Goal: Task Accomplishment & Management: Use online tool/utility

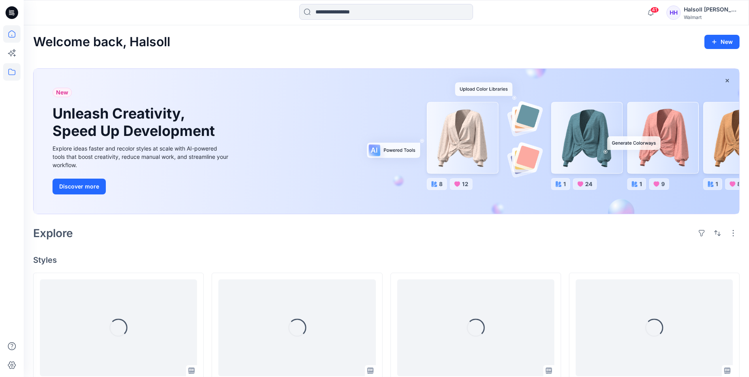
click at [19, 72] on icon at bounding box center [11, 71] width 17 height 17
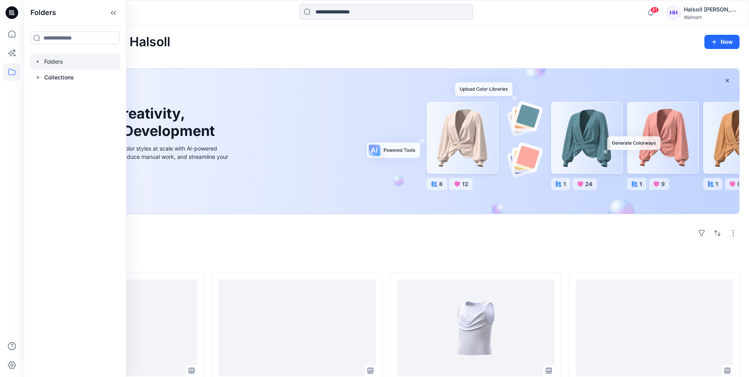
click at [70, 66] on div at bounding box center [75, 62] width 90 height 16
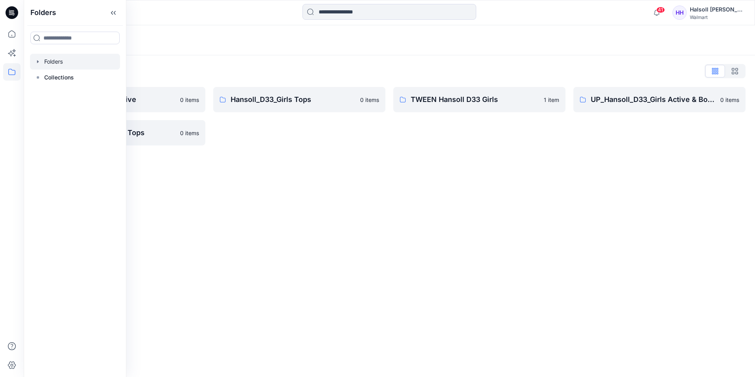
click at [210, 168] on div "Folders Folders List Hansoll_D33_Girls Active 0 items UP_Hansoll_D33_Girls Tops…" at bounding box center [390, 201] width 732 height 352
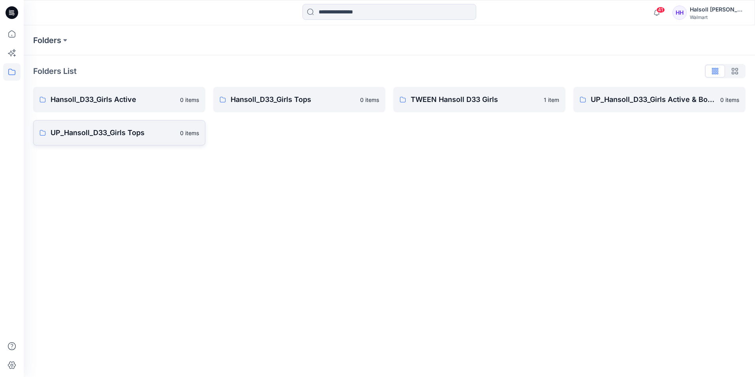
click at [122, 131] on p "UP_Hansoll_D33_Girls Tops" at bounding box center [113, 132] width 125 height 11
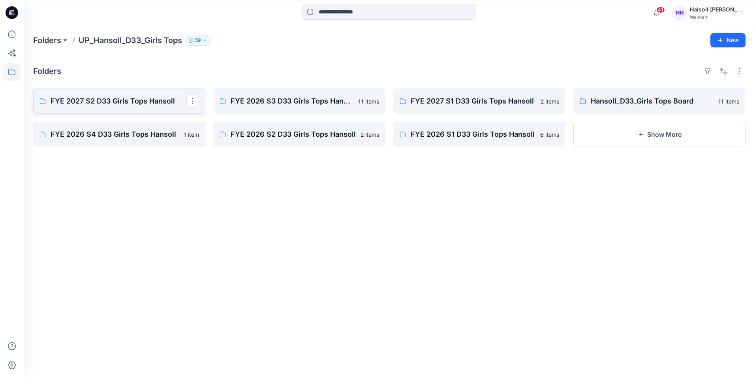
click at [137, 101] on p "FYE 2027 S2 D33 Girls Tops Hansoll" at bounding box center [119, 101] width 136 height 11
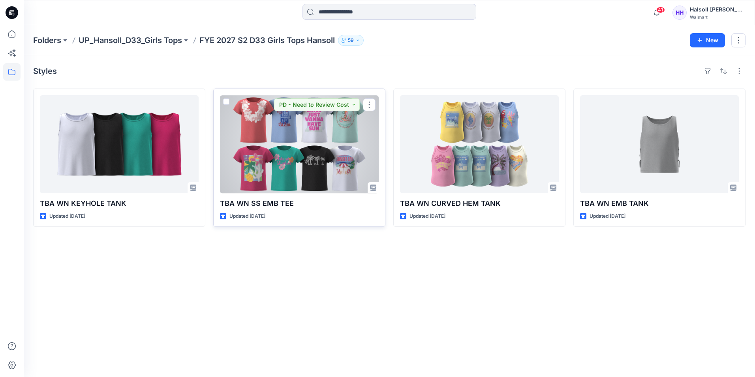
click at [282, 157] on div at bounding box center [299, 144] width 159 height 98
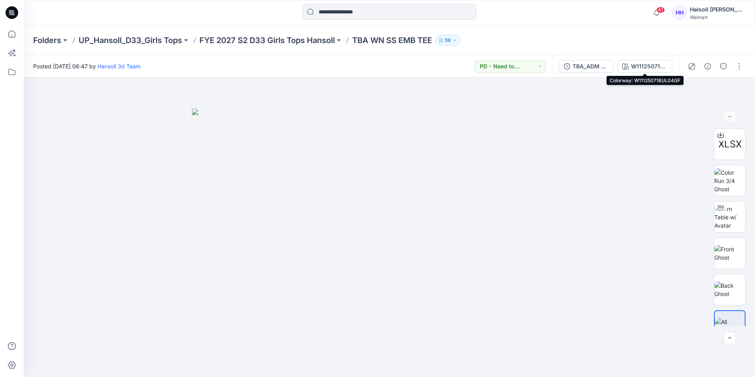
click at [640, 66] on div "W111250718UL04GF" at bounding box center [649, 66] width 36 height 9
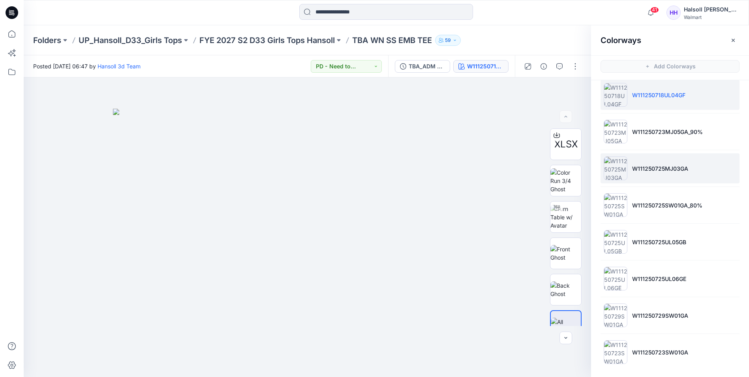
scroll to position [10, 0]
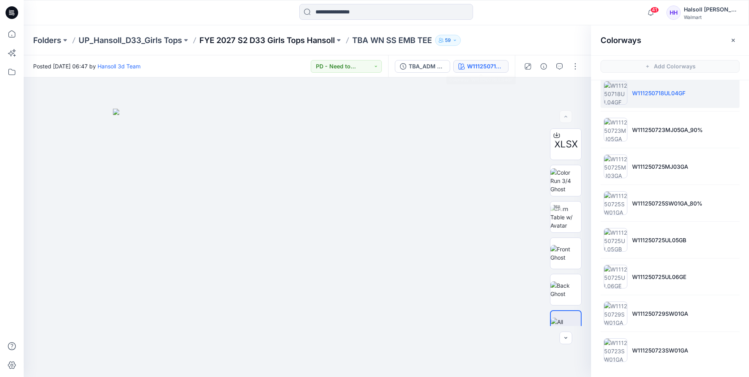
click at [262, 38] on p "FYE 2027 S2 D33 Girls Tops Hansoll" at bounding box center [268, 40] width 136 height 11
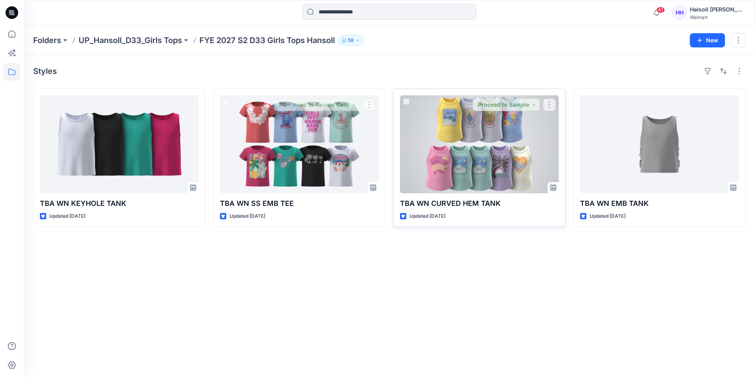
click at [469, 167] on div at bounding box center [479, 144] width 159 height 98
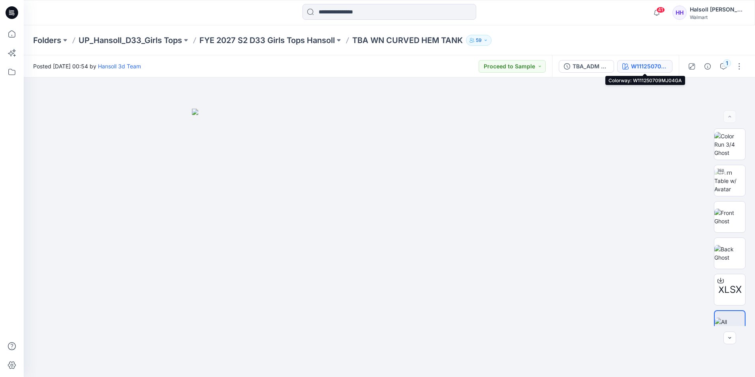
click at [651, 69] on div "W111250709MJ04GA" at bounding box center [649, 66] width 36 height 9
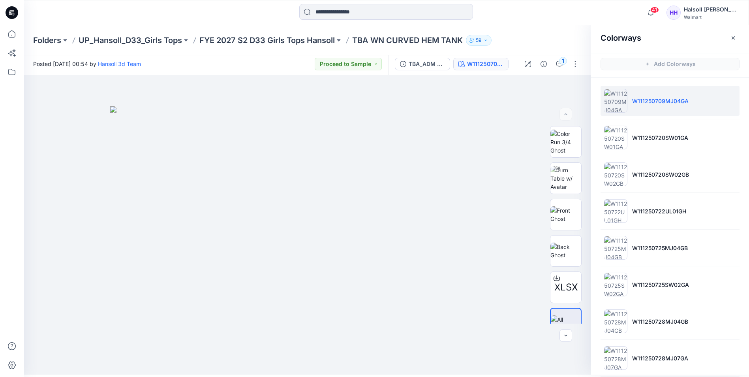
click at [568, 65] on div "1" at bounding box center [551, 64] width 73 height 22
click at [572, 64] on button "button" at bounding box center [575, 64] width 13 height 13
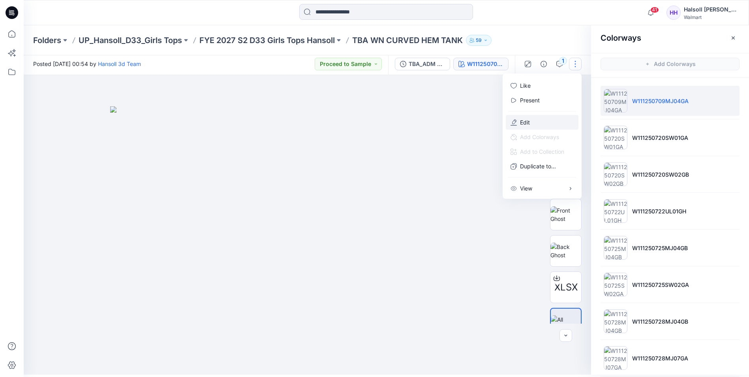
click at [539, 123] on button "Edit" at bounding box center [542, 122] width 73 height 15
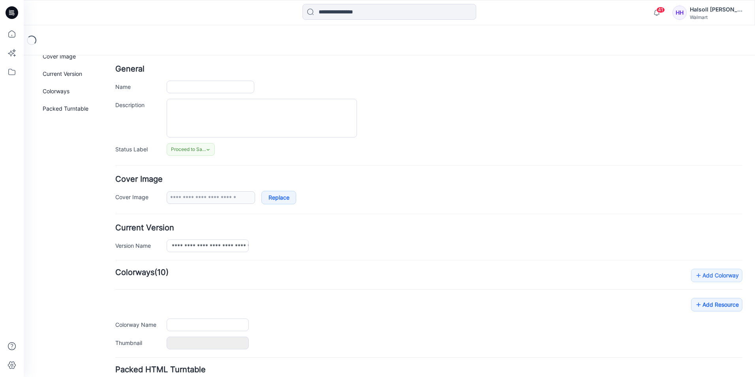
type input "**********"
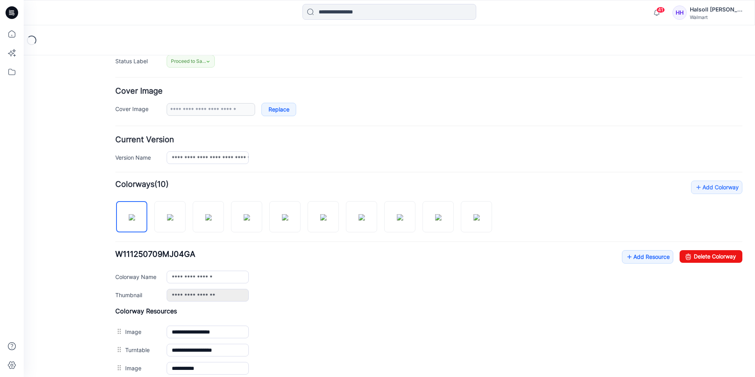
scroll to position [136, 0]
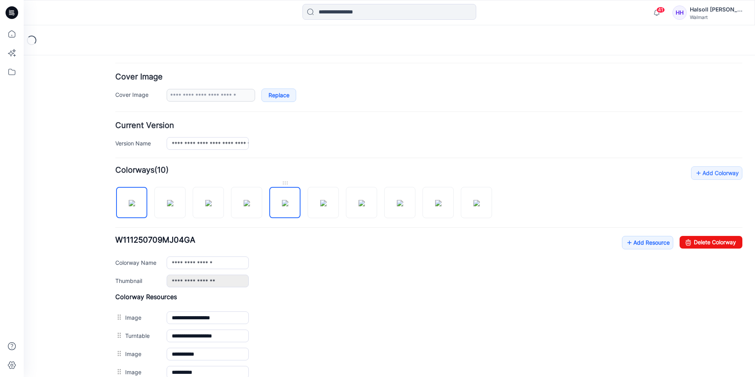
click at [285, 206] on img at bounding box center [285, 203] width 6 height 6
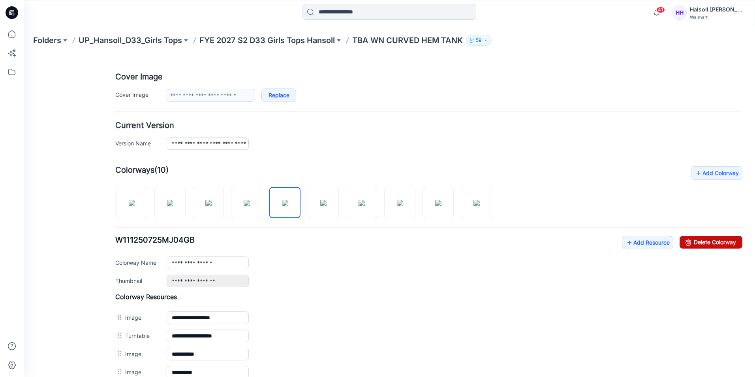
click at [706, 244] on link "Delete Colorway" at bounding box center [711, 242] width 63 height 13
drag, startPoint x: 443, startPoint y: 92, endPoint x: 705, endPoint y: 238, distance: 300.0
click at [705, 238] on link "Delete Colorway" at bounding box center [711, 242] width 63 height 13
type input "**********"
click at [313, 41] on p "FYE 2027 S2 D33 Girls Tops Hansoll" at bounding box center [268, 40] width 136 height 11
